Goal: Task Accomplishment & Management: Manage account settings

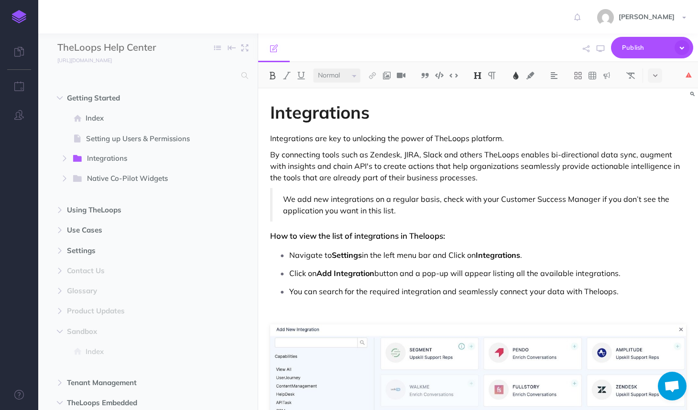
select select "null"
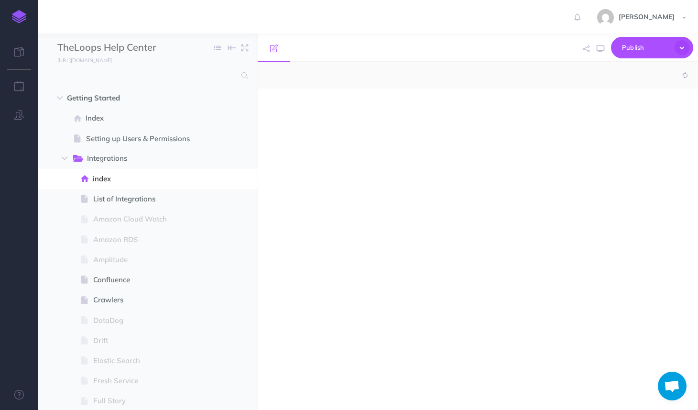
select select "null"
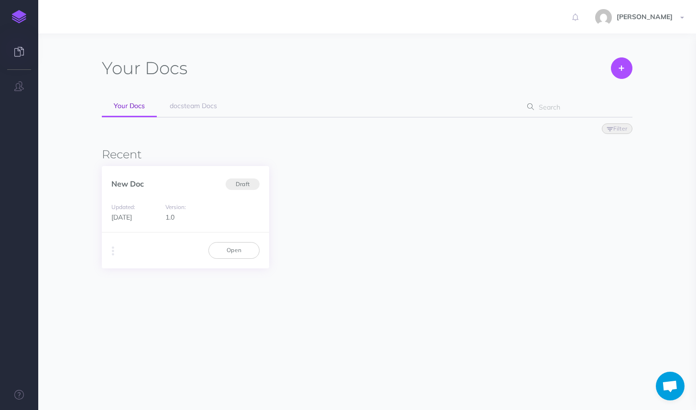
click at [245, 184] on span "Draft" at bounding box center [243, 184] width 34 height 12
click at [243, 184] on span "Draft" at bounding box center [243, 184] width 34 height 12
click at [192, 111] on link "docsteam Docs" at bounding box center [193, 107] width 71 height 22
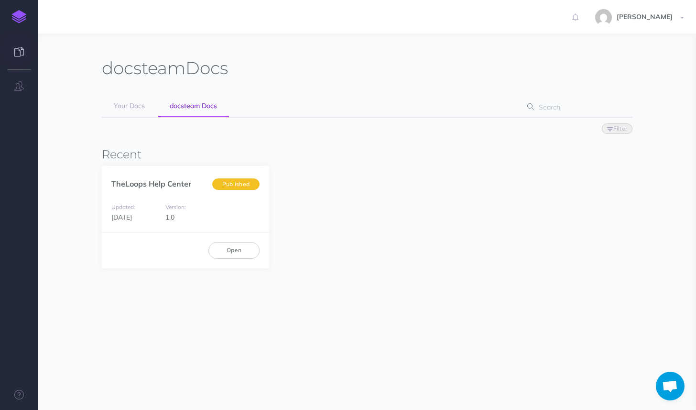
click at [23, 57] on link at bounding box center [19, 52] width 38 height 29
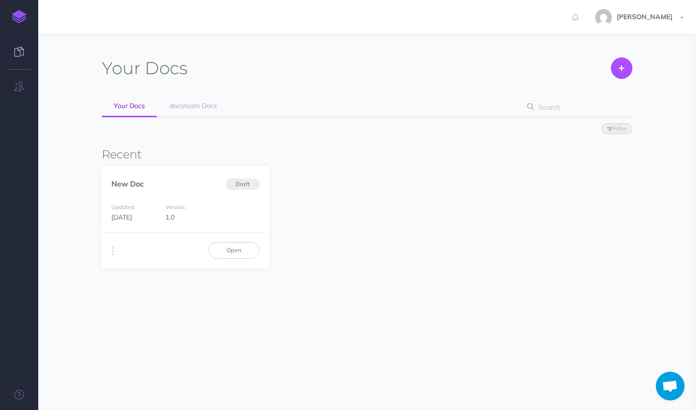
click at [20, 15] on img at bounding box center [19, 16] width 14 height 13
click at [677, 17] on span "[PERSON_NAME]" at bounding box center [645, 16] width 66 height 9
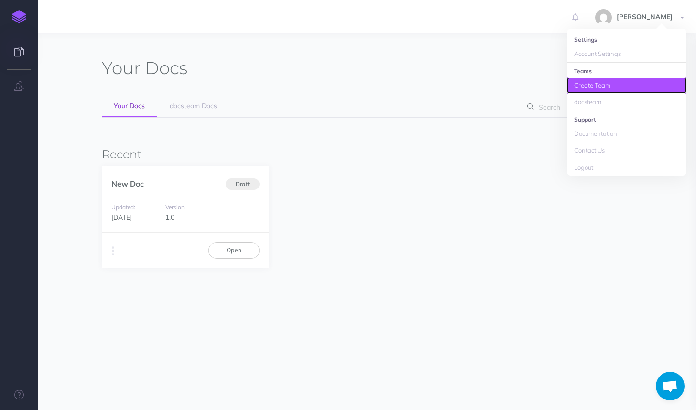
click at [590, 88] on link "Create Team" at bounding box center [627, 85] width 120 height 17
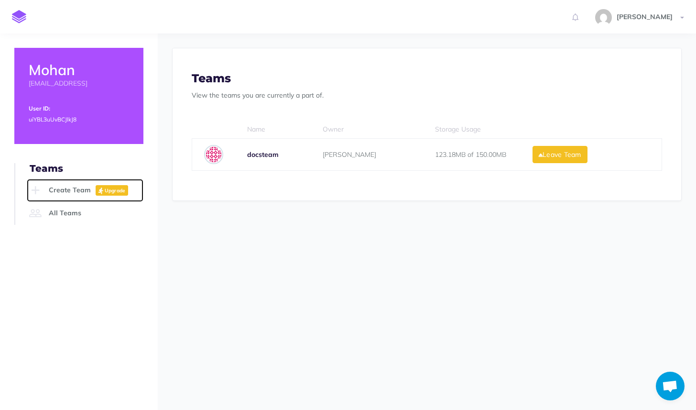
click at [77, 191] on link "Create Team Upgrade" at bounding box center [85, 190] width 117 height 23
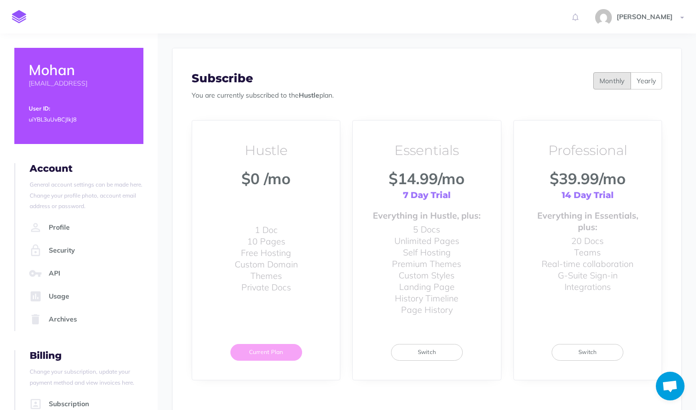
scroll to position [71, 0]
